Goal: Information Seeking & Learning: Learn about a topic

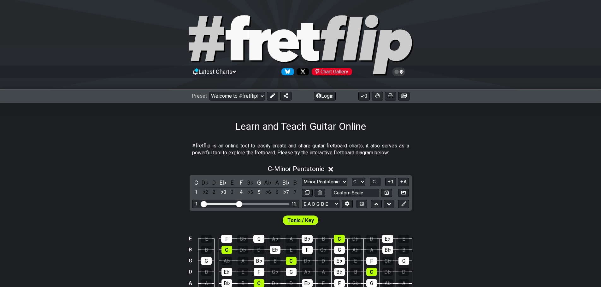
select select "C"
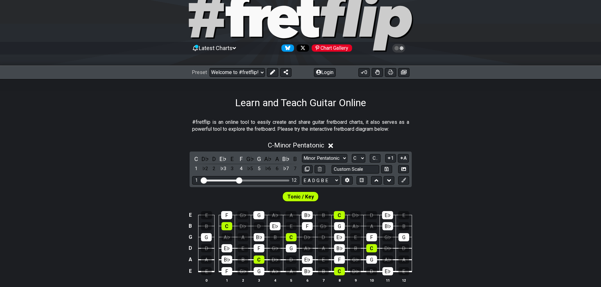
scroll to position [63, 0]
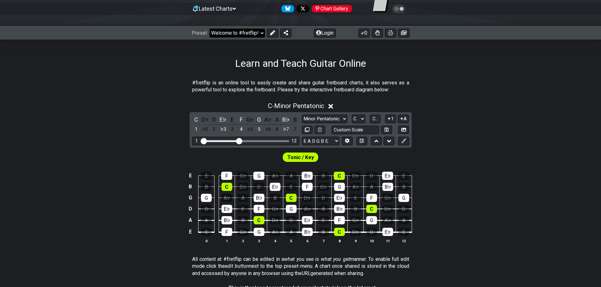
click at [261, 32] on select "Welcome to #fretflip! Learn and Teach Guitar Online Custom Preset Minor Pentato…" at bounding box center [237, 33] width 56 height 9
click at [483, 67] on div "Learn and Teach Guitar Online" at bounding box center [300, 55] width 601 height 30
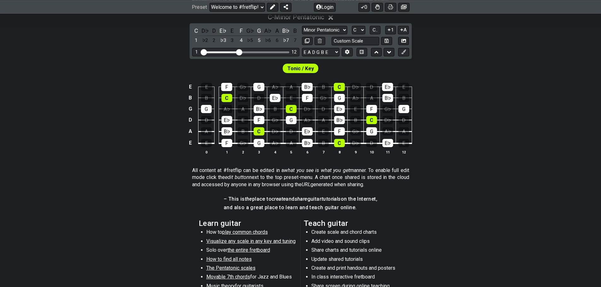
scroll to position [60, 0]
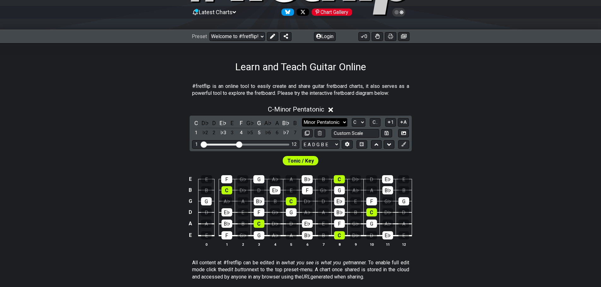
click at [341, 122] on select "Minor Pentatonic Click to edit Minor Pentatonic Major Pentatonic Minor Blues Ma…" at bounding box center [324, 122] width 45 height 9
click at [519, 133] on div "C - Minor Pentatonic C D♭ D E♭ E F G♭ G A♭ A B♭ B 1 ♭2 2 ♭3 3 4 ♭5 5 ♭6 6 ♭7 7 …" at bounding box center [300, 179] width 601 height 154
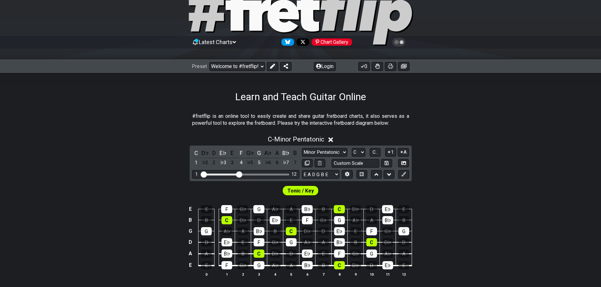
scroll to position [0, 0]
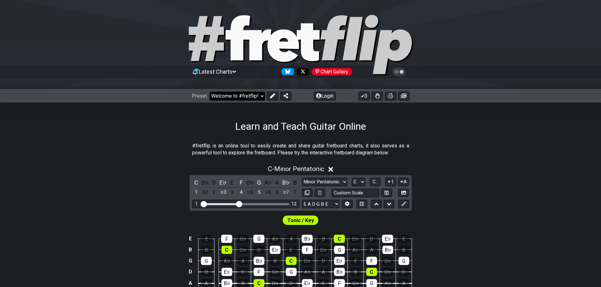
click at [247, 94] on select "Welcome to #fretflip! Learn and Teach Guitar Online Custom Preset Minor Pentato…" at bounding box center [237, 96] width 56 height 9
click at [209, 92] on select "Welcome to #fretflip! Learn and Teach Guitar Online Custom Preset Minor Pentato…" at bounding box center [237, 96] width 56 height 9
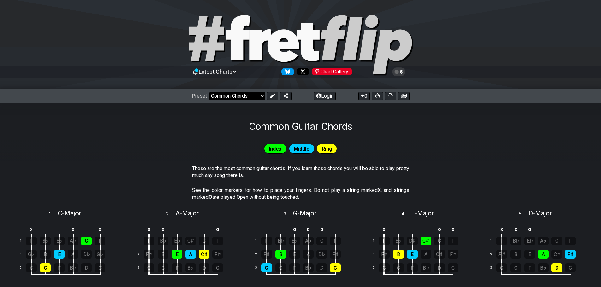
click at [259, 96] on select "Welcome to #fretflip! Learn and Teach Guitar Online Custom Preset Minor Pentato…" at bounding box center [237, 96] width 56 height 9
click at [209, 92] on select "Welcome to #fretflip! Learn and Teach Guitar Online Custom Preset Minor Pentato…" at bounding box center [237, 96] width 56 height 9
select select "/the-7-modes"
